Goal: Task Accomplishment & Management: Manage account settings

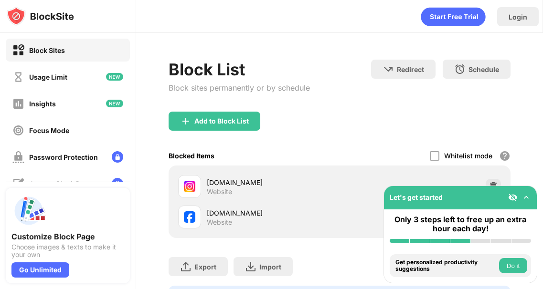
scroll to position [50, 0]
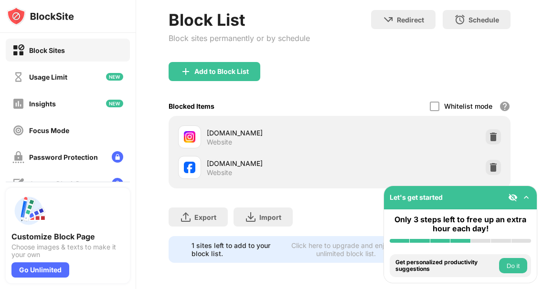
click at [475, 147] on div "[DOMAIN_NAME] Website" at bounding box center [339, 137] width 330 height 31
click at [492, 136] on img at bounding box center [493, 137] width 10 height 10
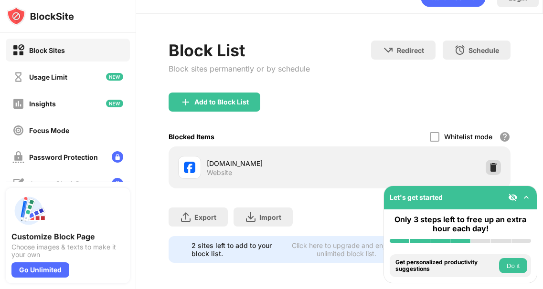
click at [490, 168] on img at bounding box center [493, 168] width 10 height 10
